Goal: Task Accomplishment & Management: Manage account settings

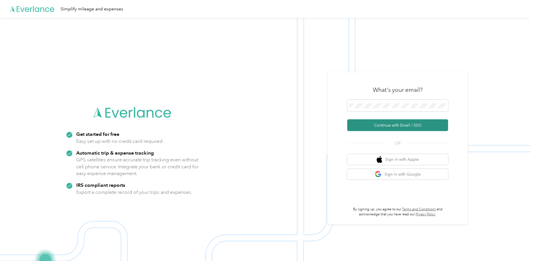
click at [374, 126] on button "Continue with Email / SSO" at bounding box center [397, 125] width 101 height 12
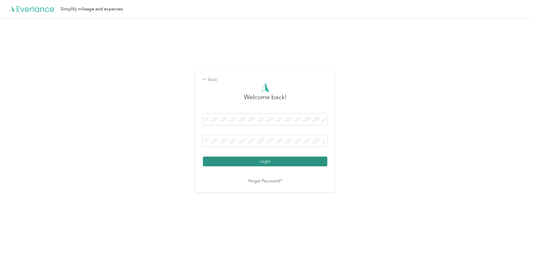
click at [306, 159] on button "Login" at bounding box center [265, 162] width 124 height 10
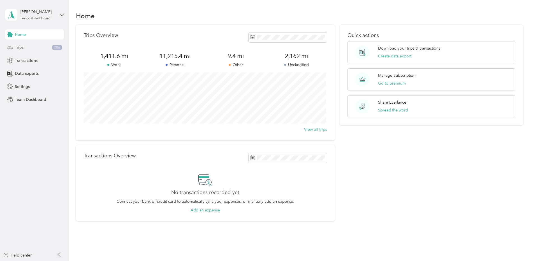
click at [20, 45] on span "Trips" at bounding box center [19, 48] width 9 height 6
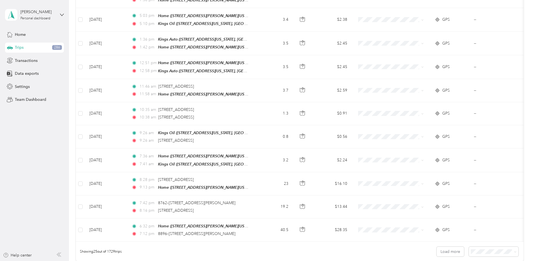
scroll to position [448, 0]
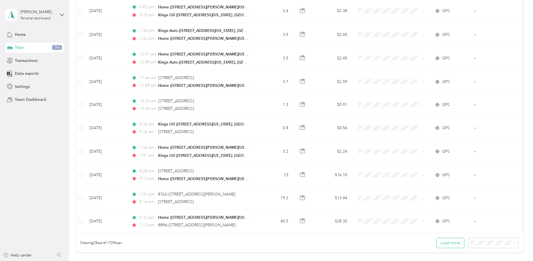
click at [443, 238] on button "Load more" at bounding box center [449, 243] width 27 height 10
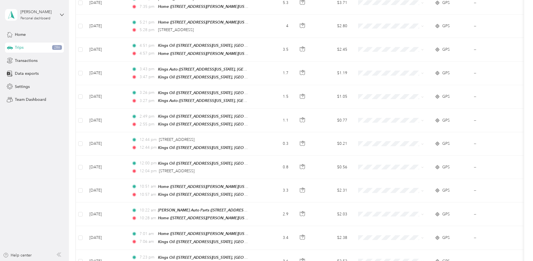
scroll to position [0, 0]
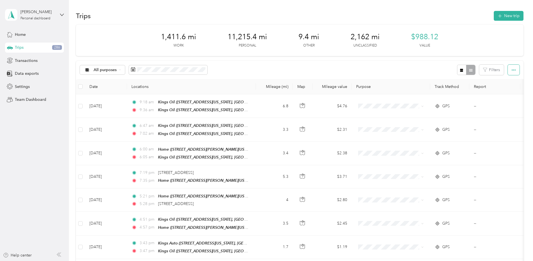
click at [510, 71] on button "button" at bounding box center [514, 70] width 12 height 10
click at [507, 90] on span "Export" at bounding box center [504, 90] width 12 height 5
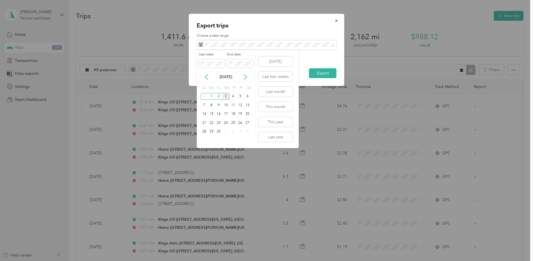
click at [207, 80] on div "[DATE]" at bounding box center [226, 77] width 59 height 10
click at [206, 77] on icon at bounding box center [207, 77] width 6 height 6
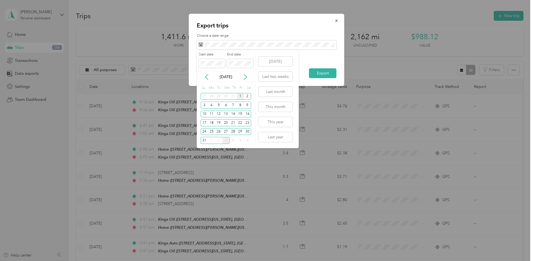
click at [239, 95] on div "1" at bounding box center [240, 96] width 7 height 7
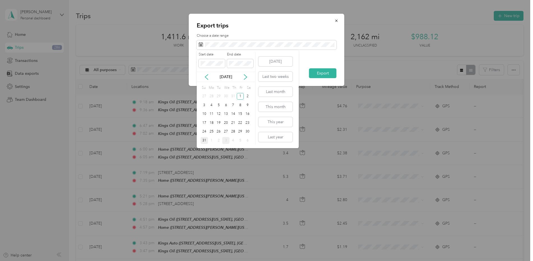
click at [205, 141] on div "31" at bounding box center [204, 140] width 7 height 7
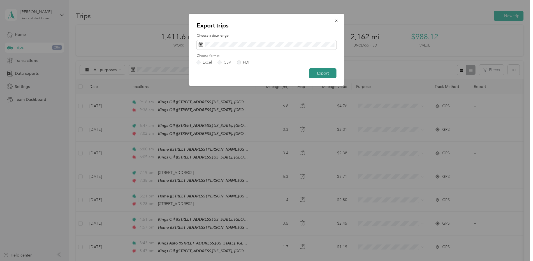
click at [330, 71] on button "Export" at bounding box center [322, 73] width 27 height 10
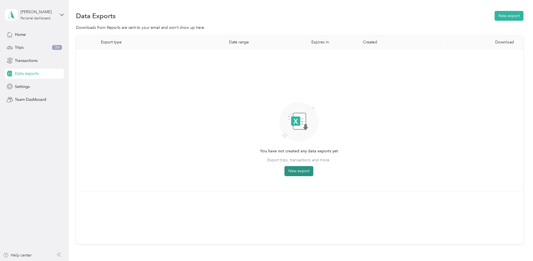
click at [302, 172] on button "New export" at bounding box center [298, 171] width 29 height 10
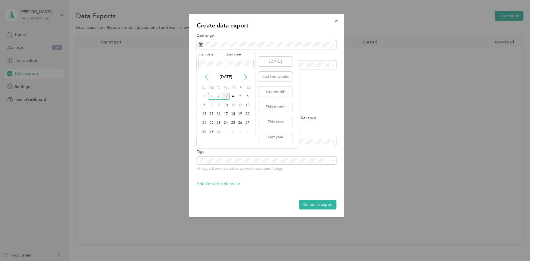
click at [207, 77] on icon at bounding box center [207, 77] width 6 height 6
click at [241, 98] on div "1" at bounding box center [240, 96] width 7 height 7
click at [206, 139] on div "31" at bounding box center [204, 140] width 7 height 7
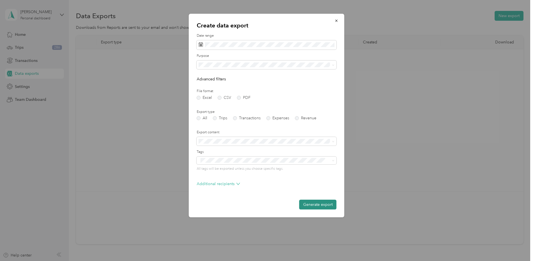
click at [317, 203] on button "Generate export" at bounding box center [317, 205] width 37 height 10
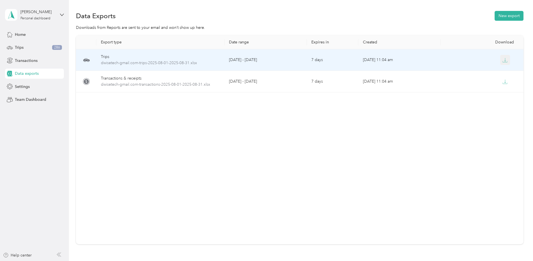
click at [504, 60] on icon "button" at bounding box center [505, 59] width 2 height 3
